Goal: Task Accomplishment & Management: Use online tool/utility

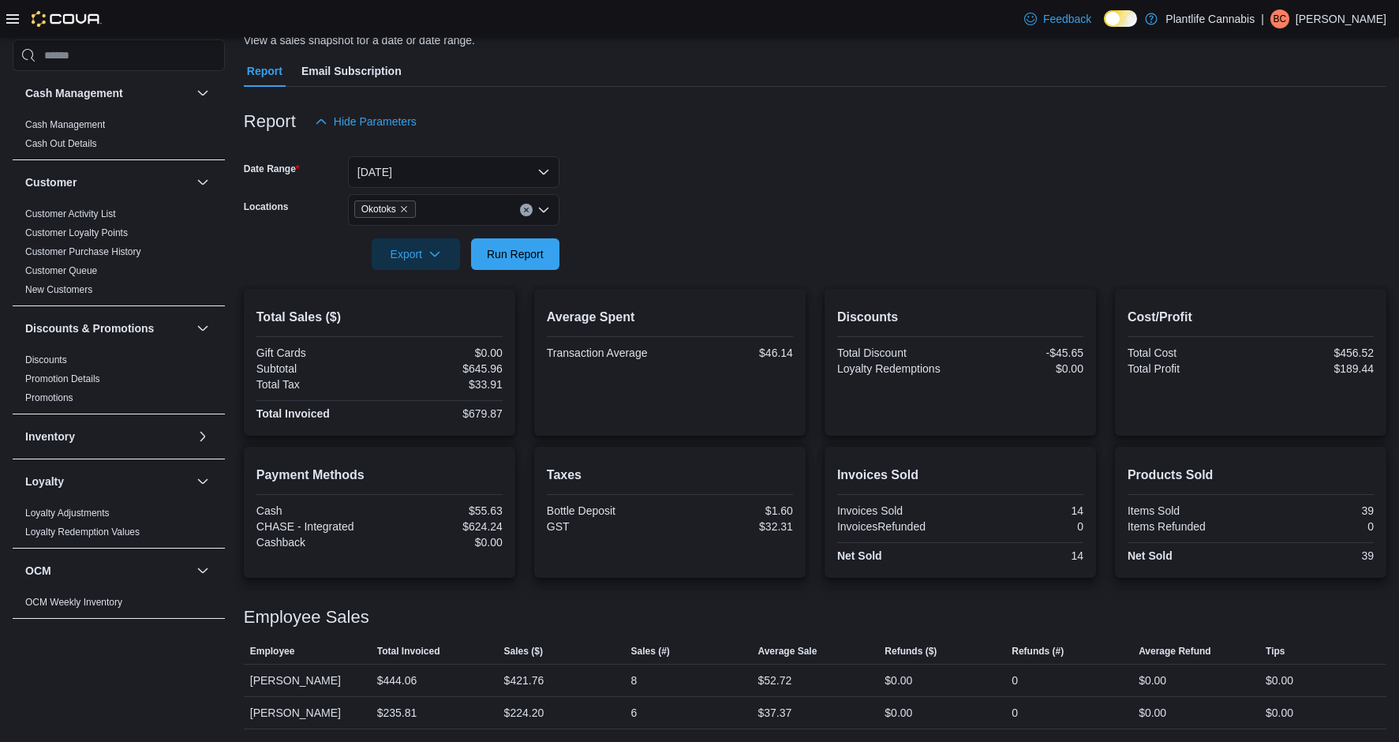
scroll to position [528, 0]
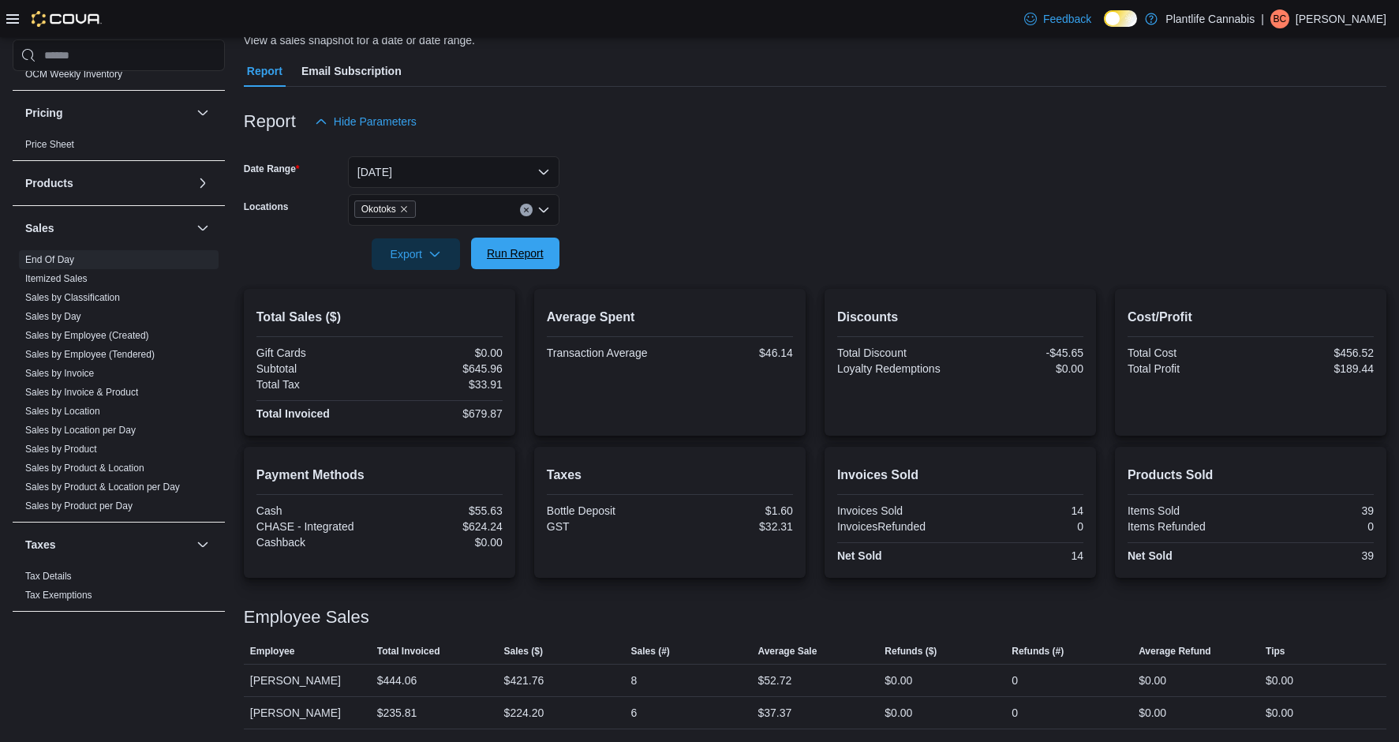
click at [518, 255] on span "Run Report" at bounding box center [515, 253] width 57 height 16
click at [98, 355] on link "Sales by Employee (Tendered)" at bounding box center [89, 354] width 129 height 11
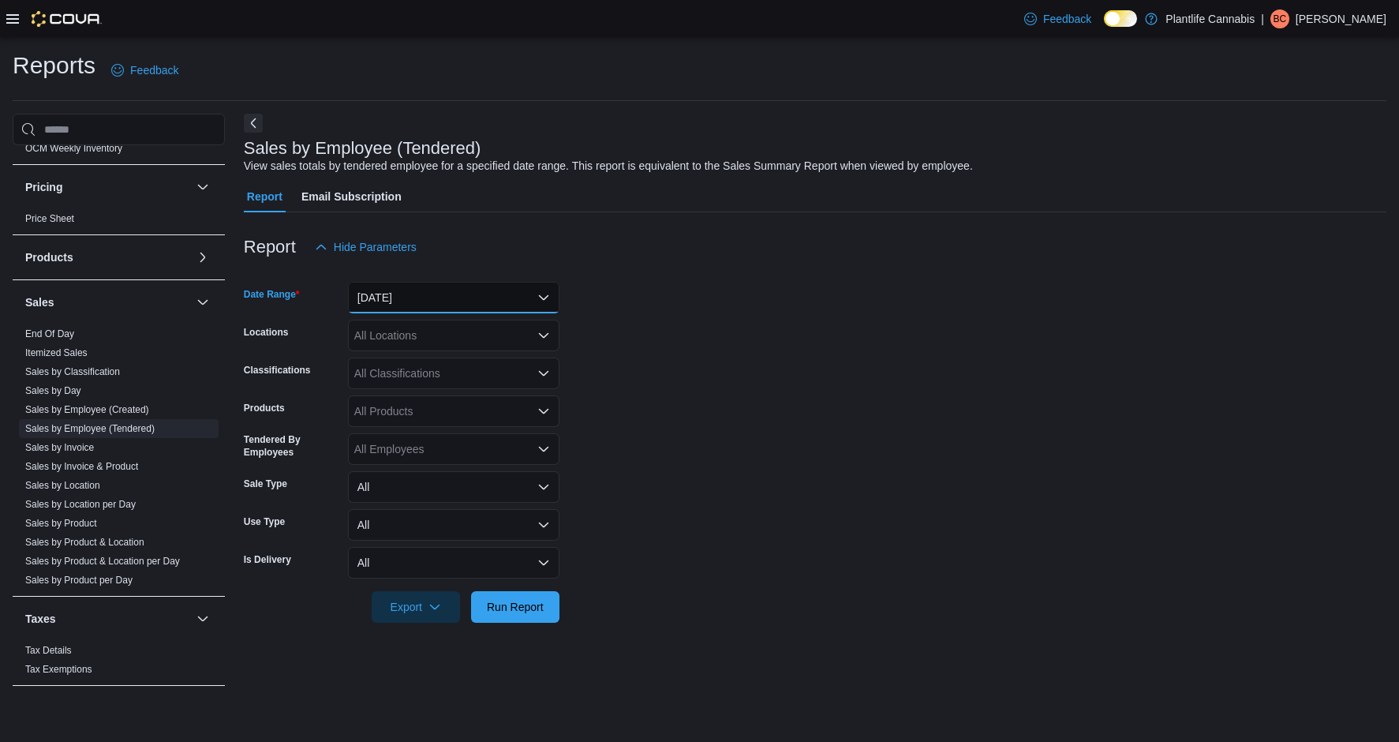
drag, startPoint x: 396, startPoint y: 297, endPoint x: 402, endPoint y: 311, distance: 15.5
click at [396, 298] on button "[DATE]" at bounding box center [453, 298] width 211 height 32
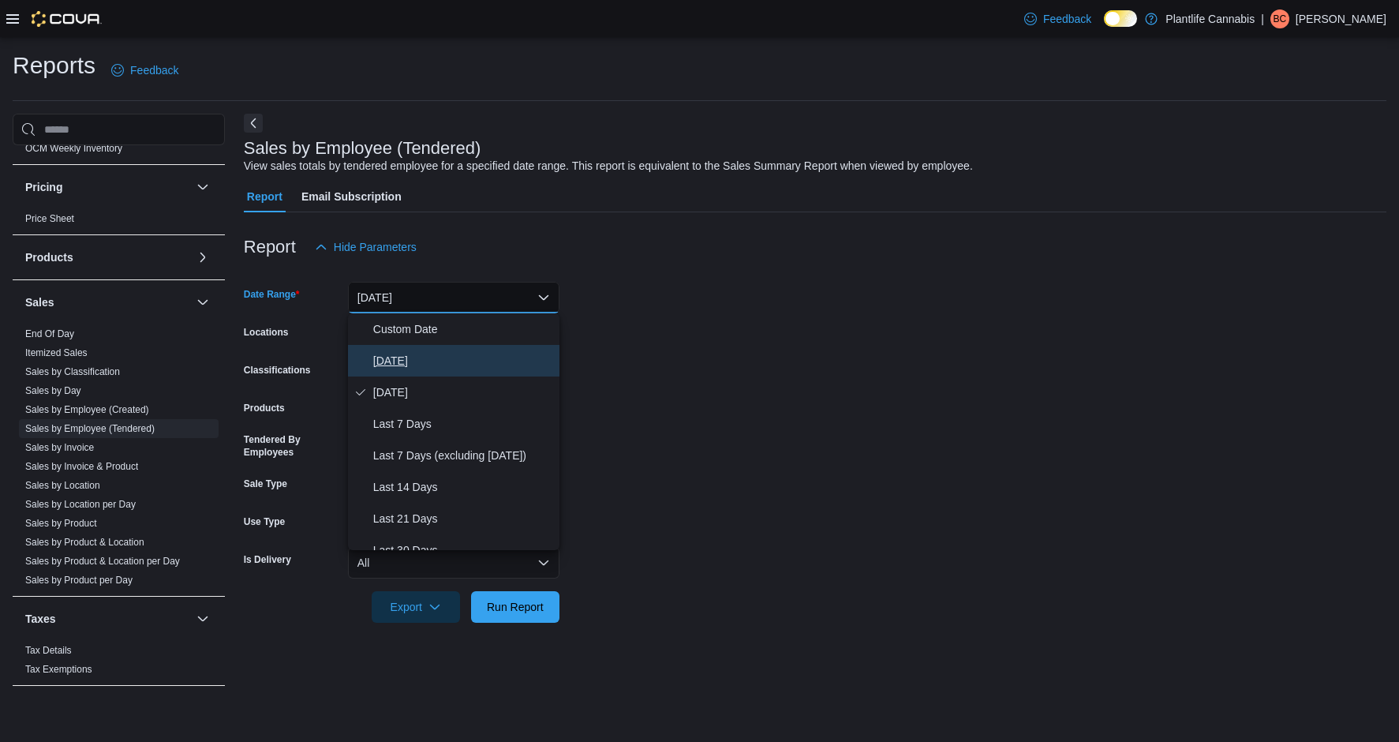
click at [421, 359] on span "[DATE]" at bounding box center [463, 360] width 180 height 19
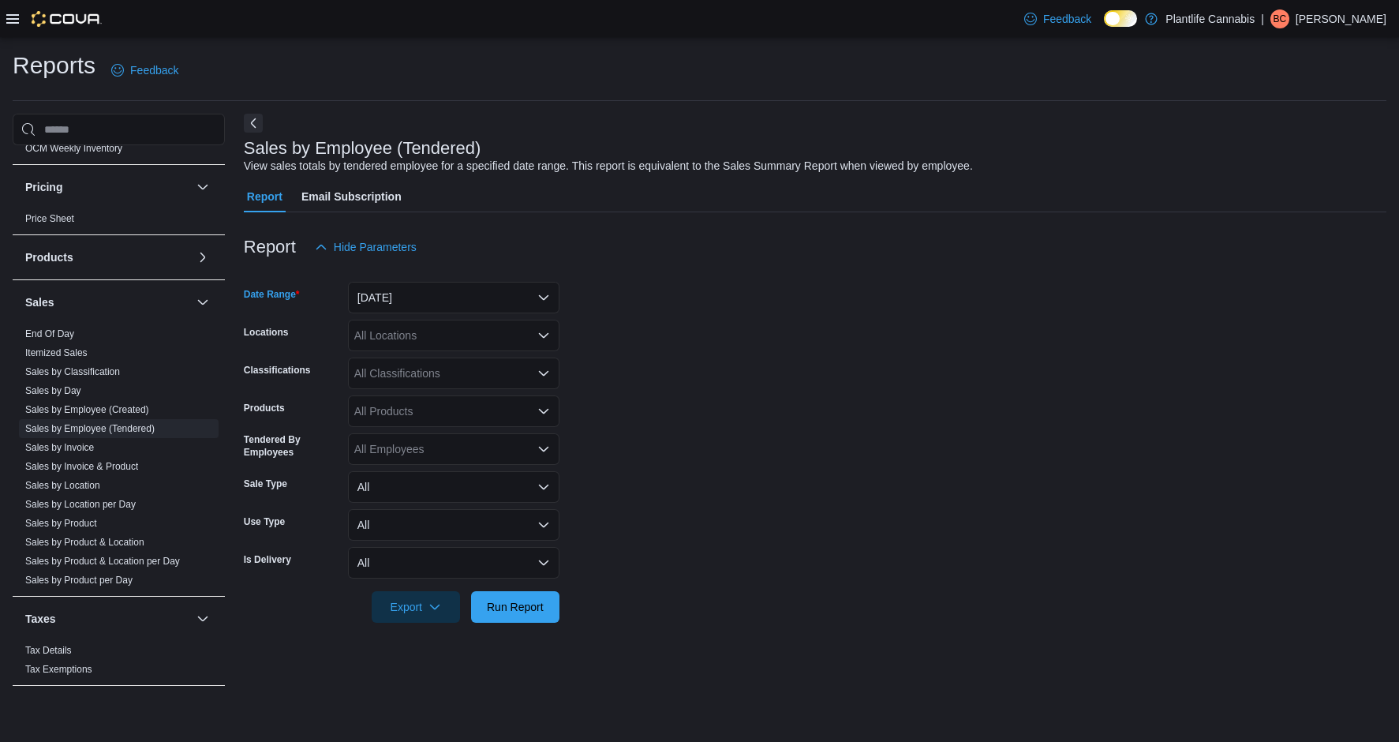
click at [464, 333] on div "All Locations" at bounding box center [453, 336] width 211 height 32
type input "***"
drag, startPoint x: 477, startPoint y: 364, endPoint x: 638, endPoint y: 362, distance: 160.2
click at [479, 364] on div "Okotoks" at bounding box center [453, 362] width 193 height 16
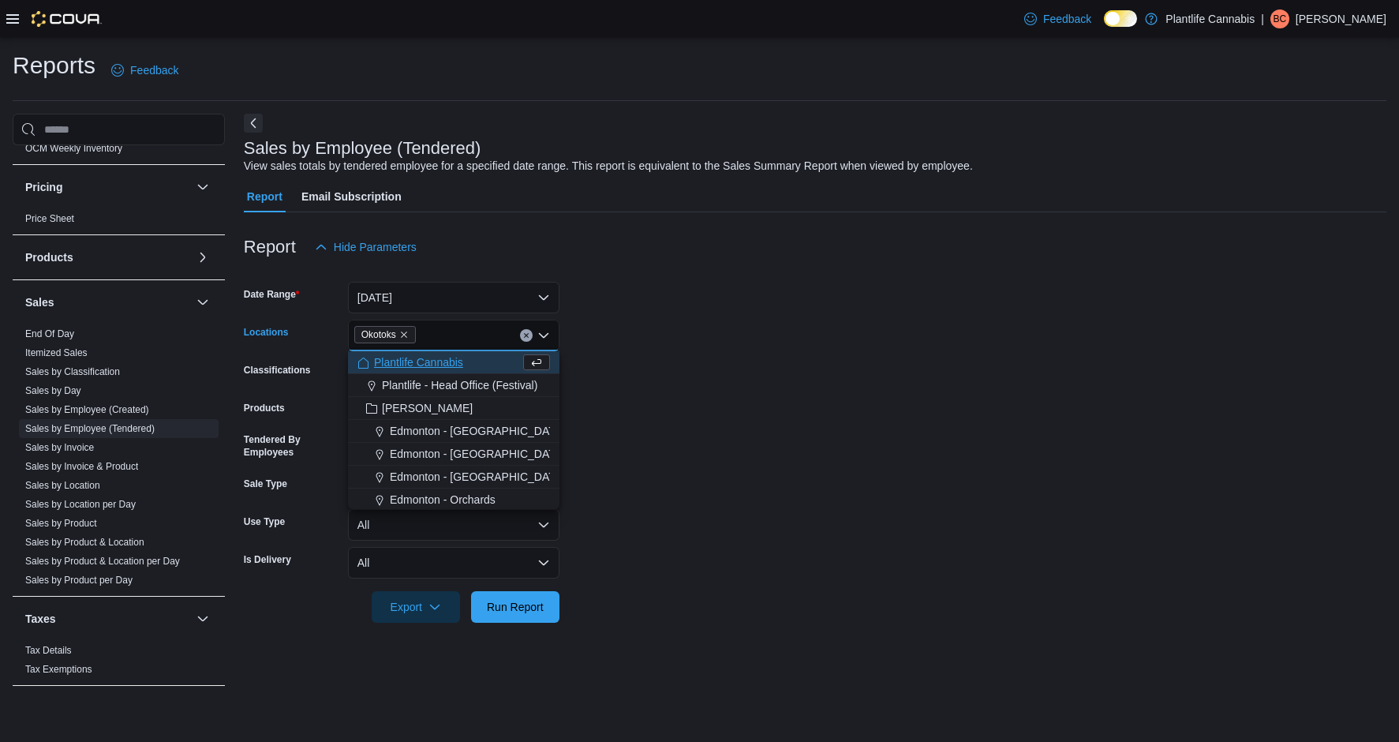
drag, startPoint x: 638, startPoint y: 362, endPoint x: 601, endPoint y: 365, distance: 36.4
click at [632, 363] on form "Date Range [DATE] Locations [GEOGRAPHIC_DATA] Combo box. Selected. [GEOGRAPHIC_…" at bounding box center [815, 443] width 1143 height 360
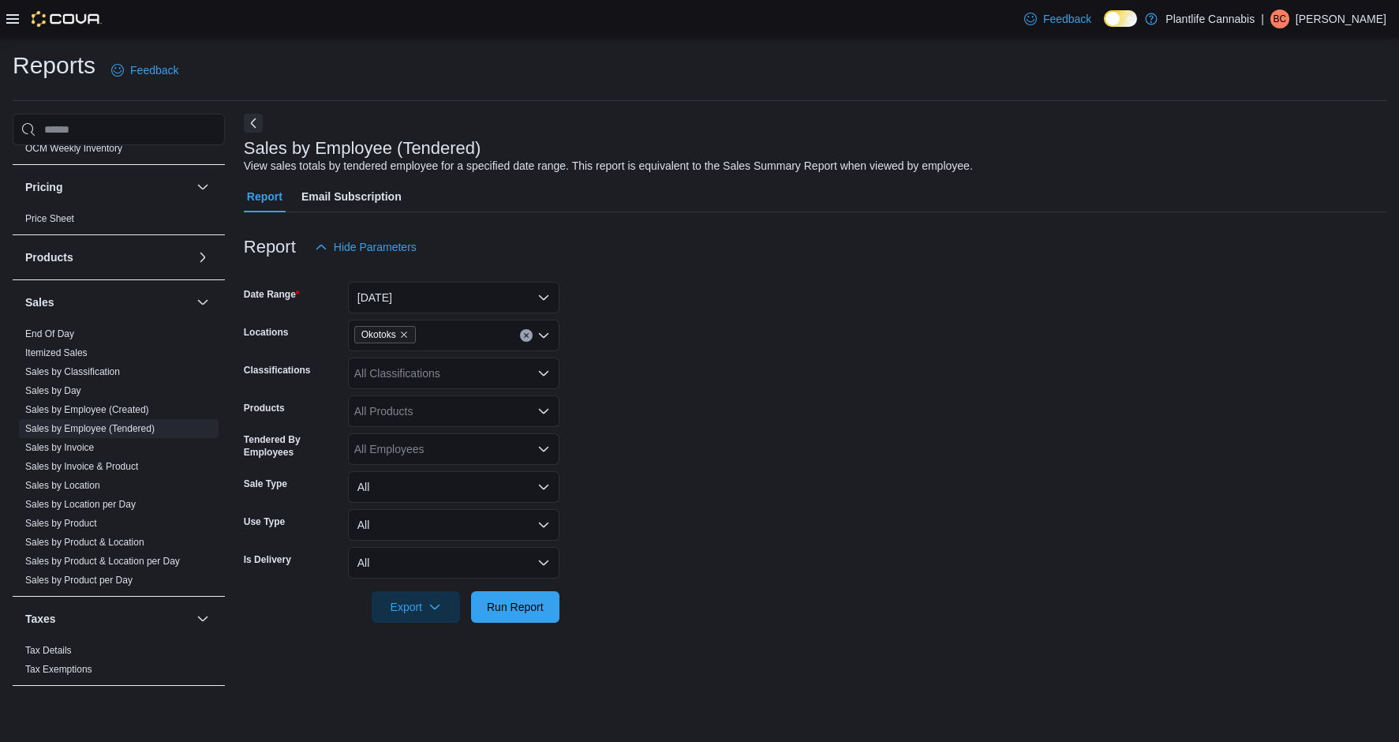
click at [515, 365] on div "All Classifications" at bounding box center [453, 373] width 211 height 32
type input "***"
click at [508, 402] on div "Accessory Group" at bounding box center [453, 400] width 193 height 16
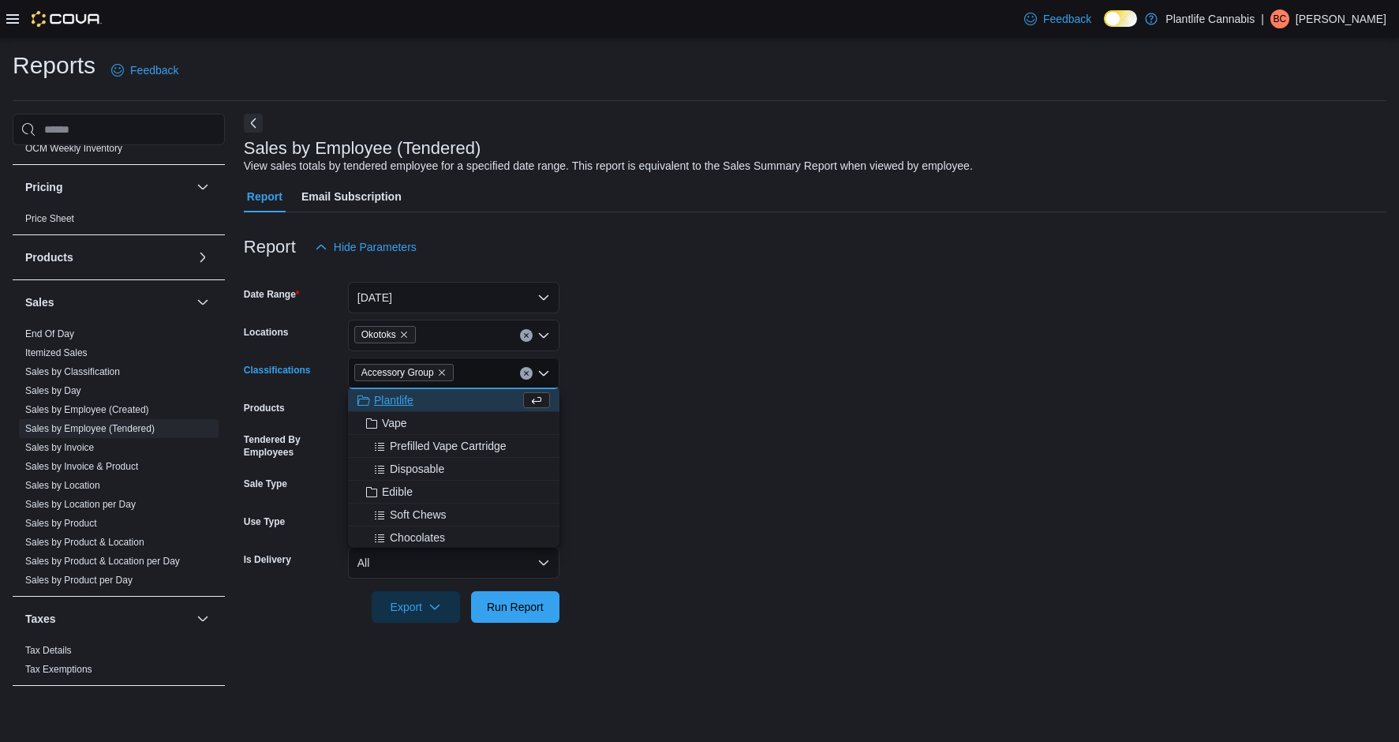
drag, startPoint x: 620, startPoint y: 444, endPoint x: 532, endPoint y: 543, distance: 132.4
click at [616, 450] on form "Date Range [DATE] Locations Okotoks Classifications Accessory Group Combo box. …" at bounding box center [815, 443] width 1143 height 360
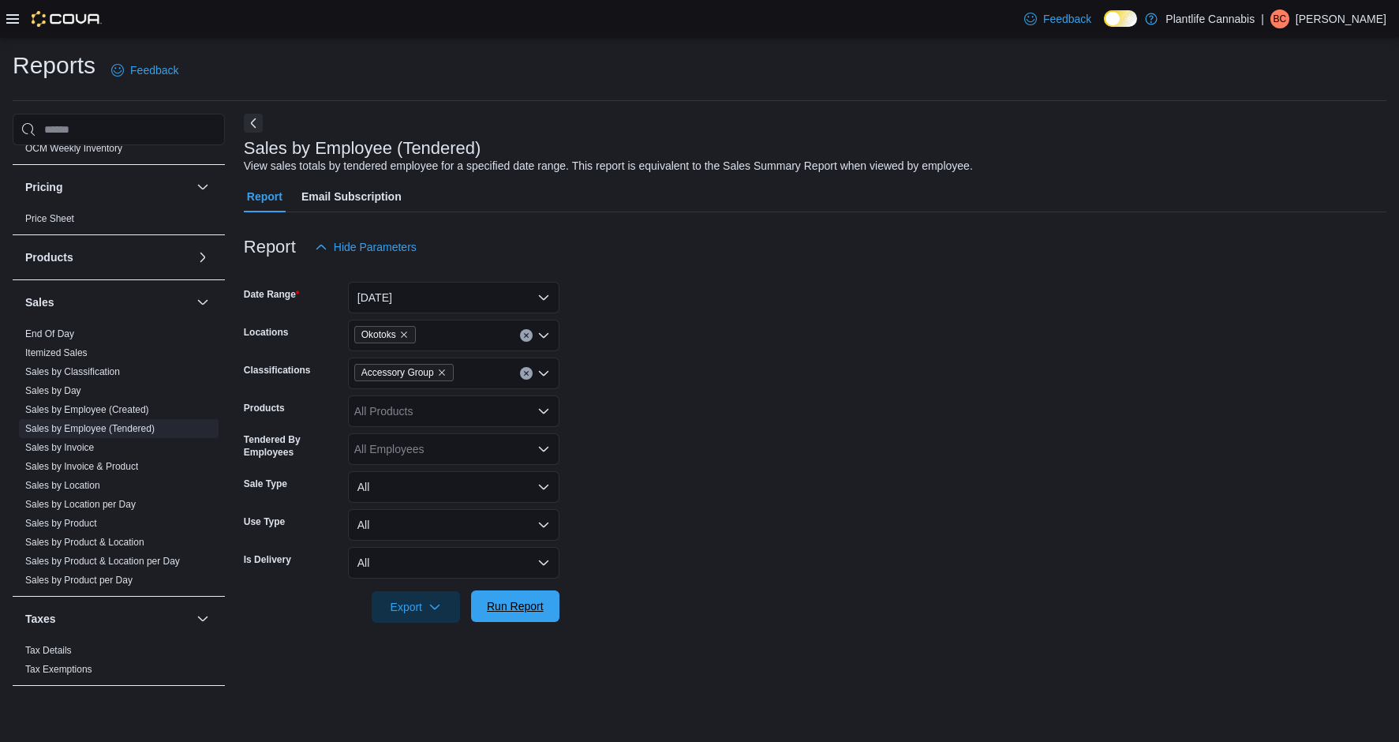
click at [508, 612] on span "Run Report" at bounding box center [515, 606] width 57 height 16
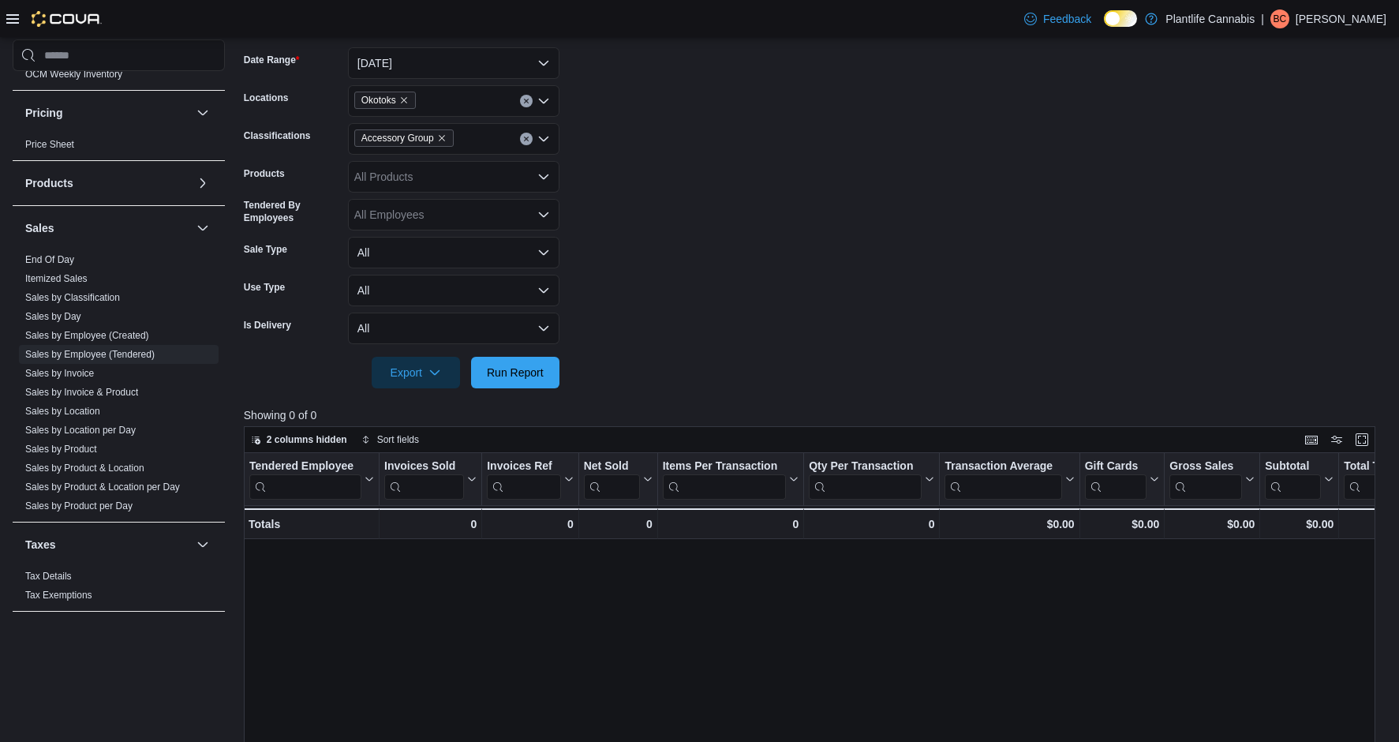
scroll to position [248, 0]
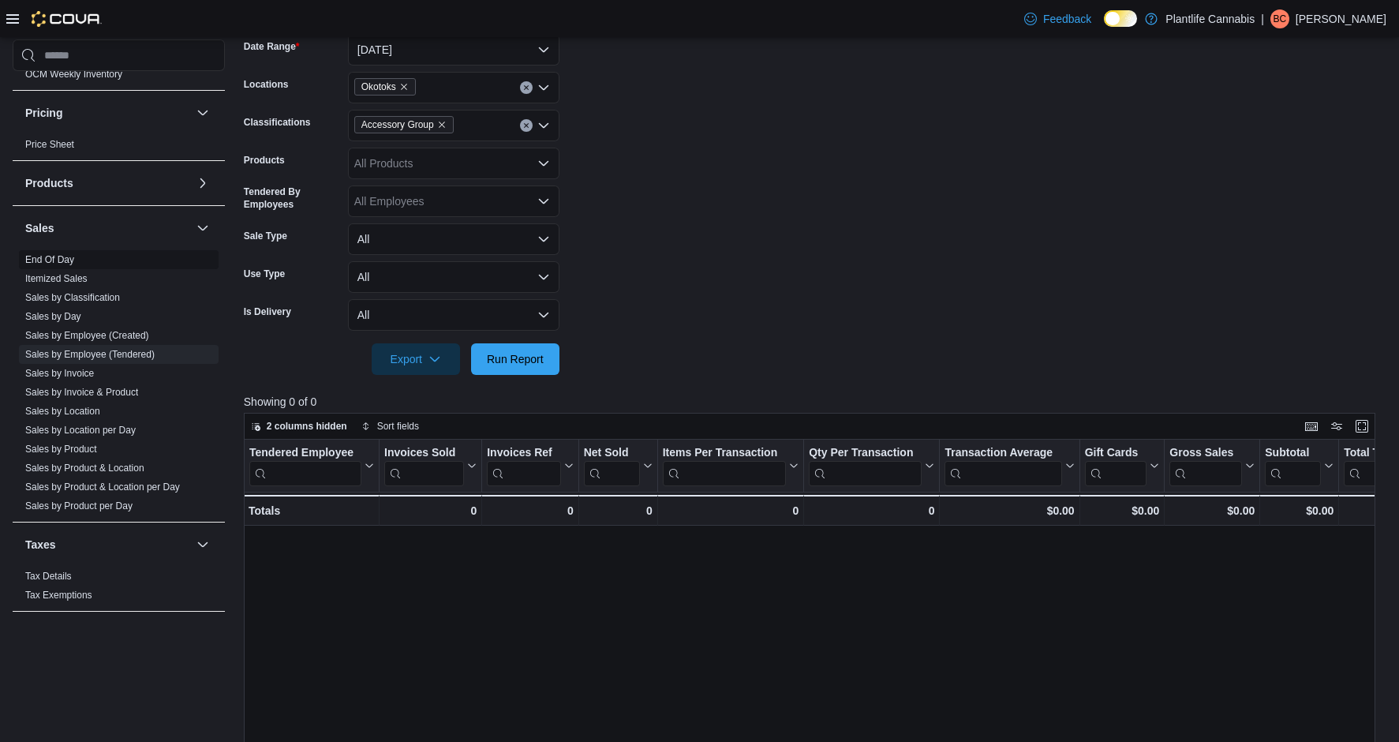
click at [69, 264] on link "End Of Day" at bounding box center [49, 259] width 49 height 11
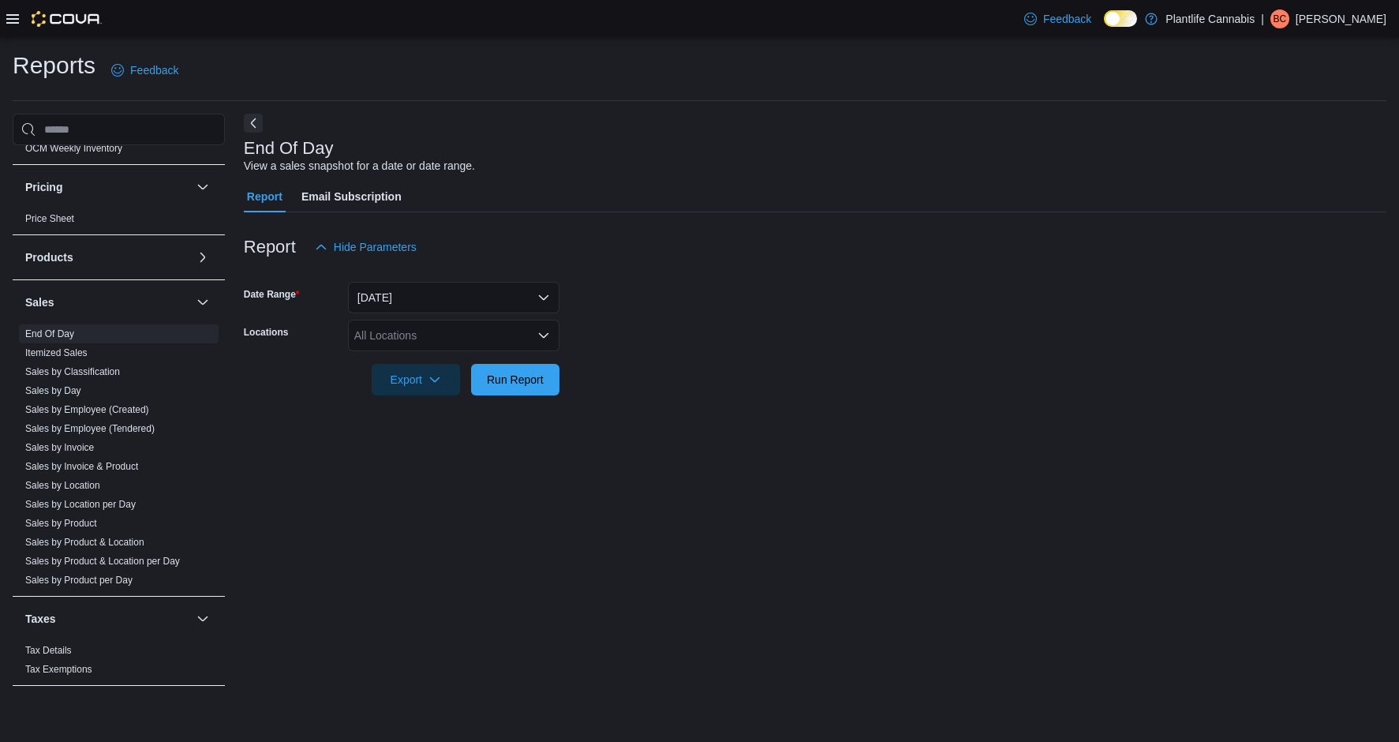
click at [472, 331] on div "All Locations" at bounding box center [453, 336] width 211 height 32
type input "***"
drag, startPoint x: 507, startPoint y: 363, endPoint x: 567, endPoint y: 361, distance: 59.2
click at [512, 362] on div "Okotoks" at bounding box center [453, 362] width 193 height 16
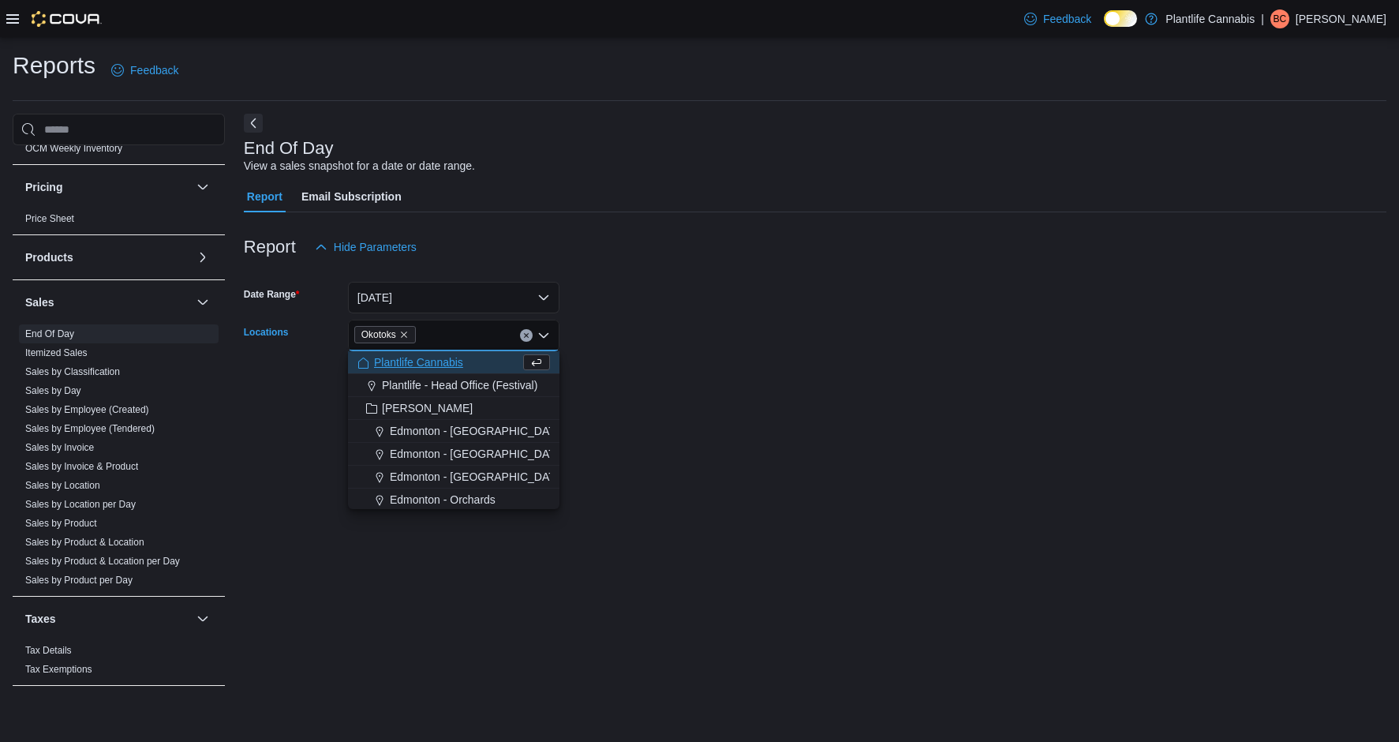
click at [642, 365] on form "Date Range [DATE] Locations [GEOGRAPHIC_DATA] Combo box. Selected. [GEOGRAPHIC_…" at bounding box center [815, 329] width 1143 height 133
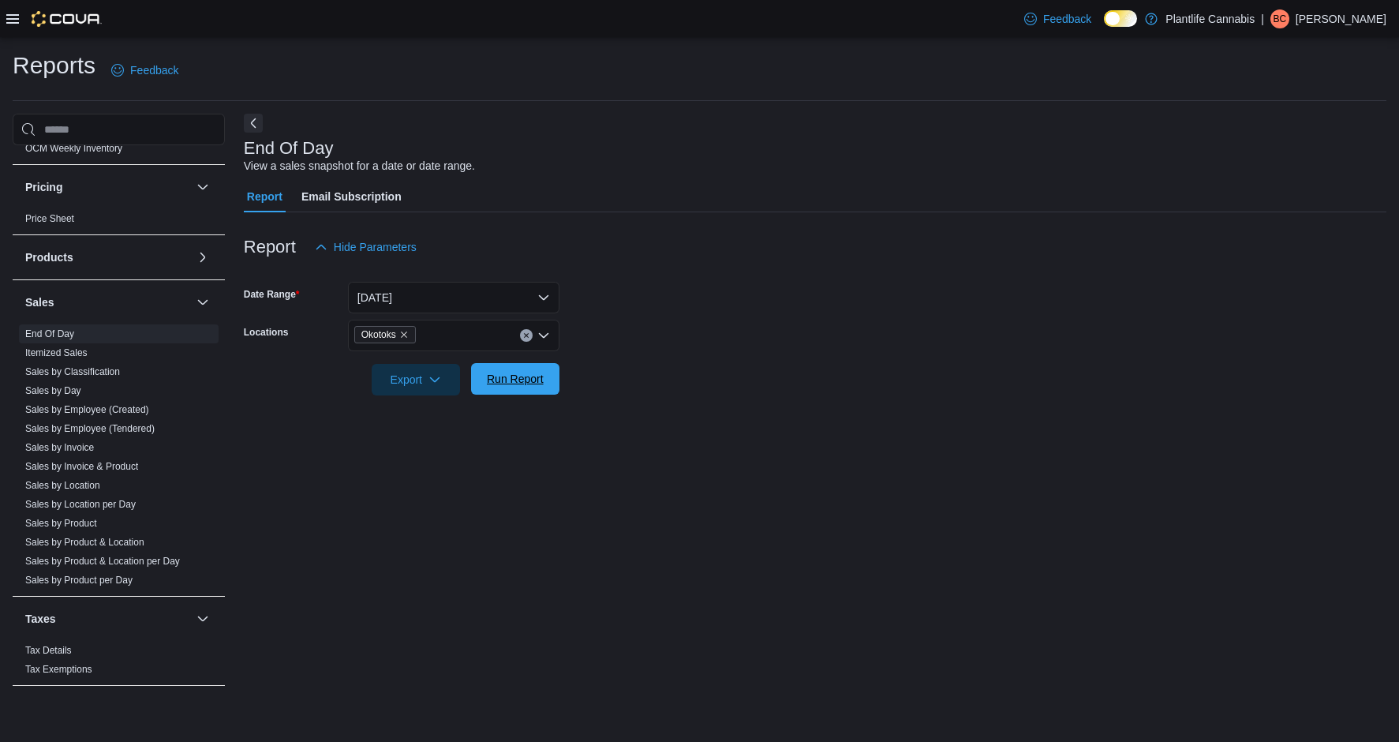
click at [542, 382] on span "Run Report" at bounding box center [515, 379] width 57 height 16
